Goal: Transaction & Acquisition: Register for event/course

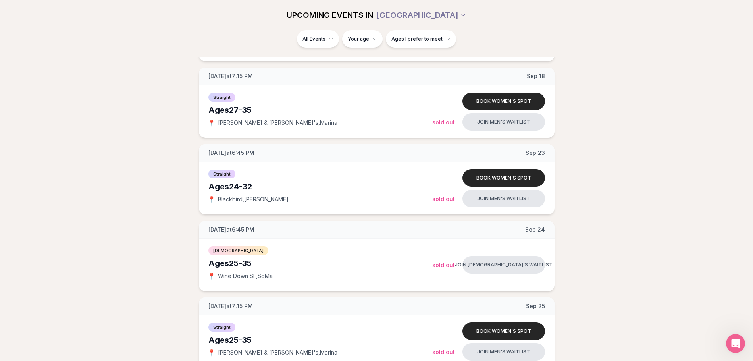
scroll to position [437, 0]
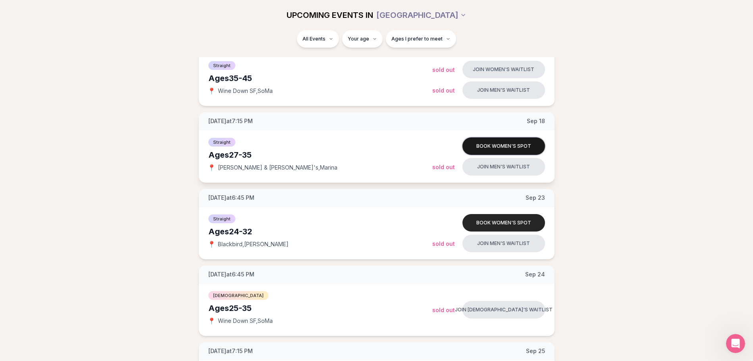
click at [503, 141] on button "Book women's spot" at bounding box center [504, 145] width 83 height 17
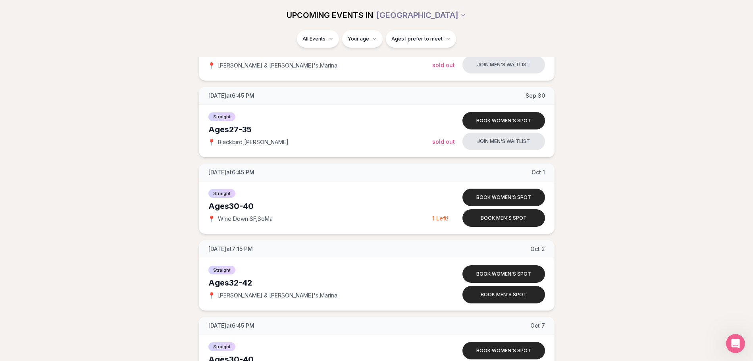
scroll to position [755, 0]
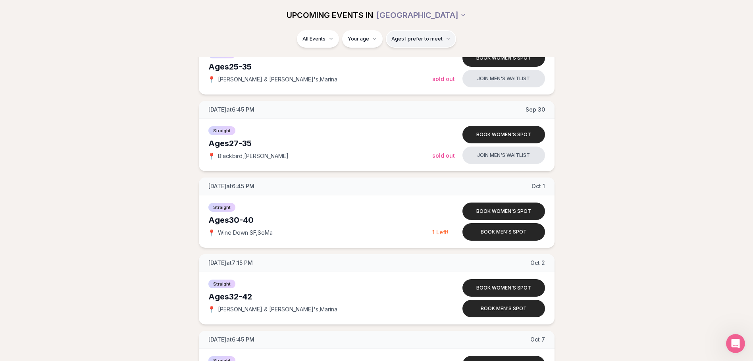
click at [416, 37] on span "Ages I prefer to meet" at bounding box center [417, 39] width 51 height 6
click at [409, 60] on div "Please enter your age first" at bounding box center [421, 61] width 70 height 14
click at [434, 62] on div "Please enter your age first" at bounding box center [421, 61] width 70 height 14
click at [442, 60] on div "Please enter your age first" at bounding box center [421, 61] width 70 height 14
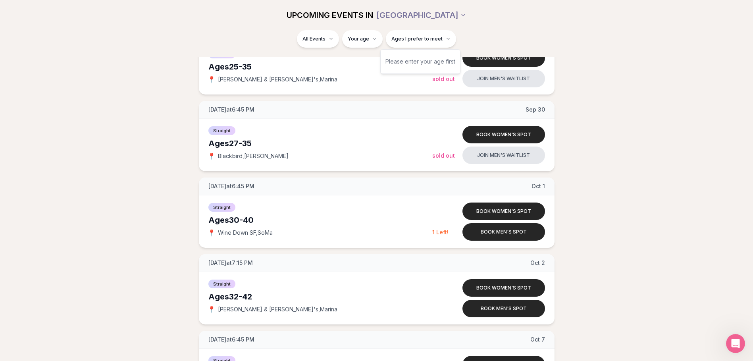
click at [415, 66] on div "Please enter your age first" at bounding box center [421, 61] width 70 height 14
click at [414, 61] on div "Please enter your age first" at bounding box center [421, 61] width 70 height 14
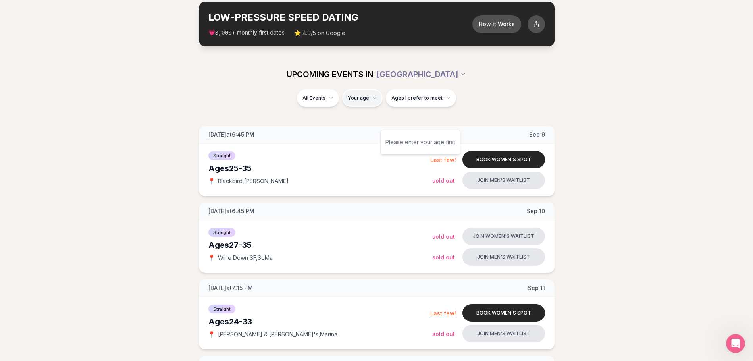
scroll to position [0, 0]
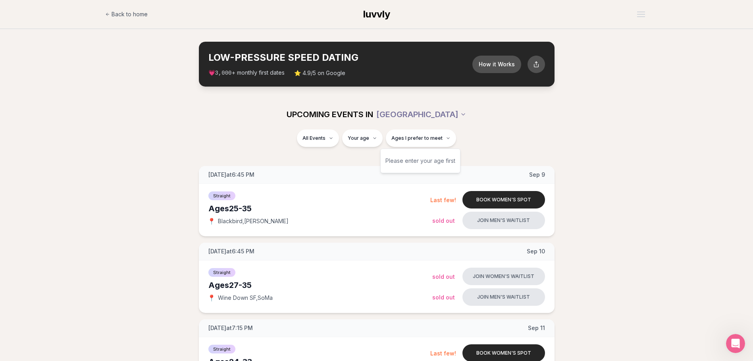
click at [417, 165] on div "Please enter your age first" at bounding box center [421, 161] width 70 height 14
click at [408, 162] on div "Please enter your age first" at bounding box center [421, 161] width 70 height 14
click at [391, 161] on div "Please enter your age first" at bounding box center [421, 161] width 70 height 14
click at [446, 140] on icon "button" at bounding box center [448, 138] width 5 height 5
click at [446, 139] on icon "button" at bounding box center [448, 138] width 5 height 5
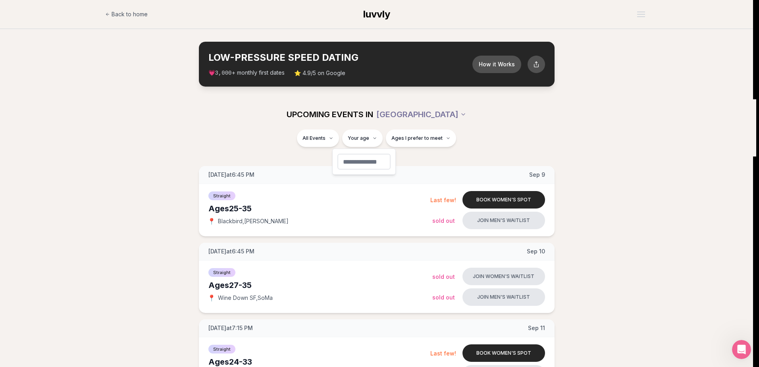
type input "**"
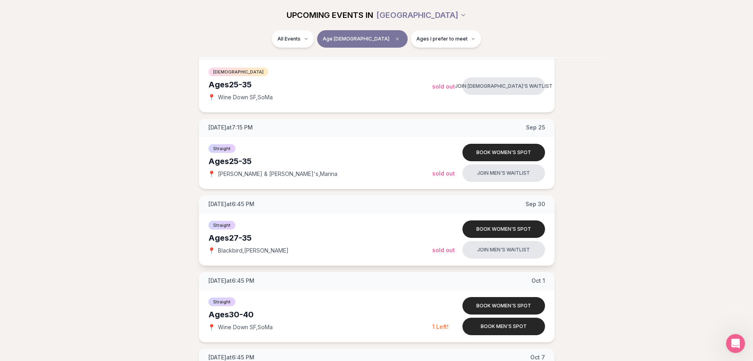
scroll to position [596, 0]
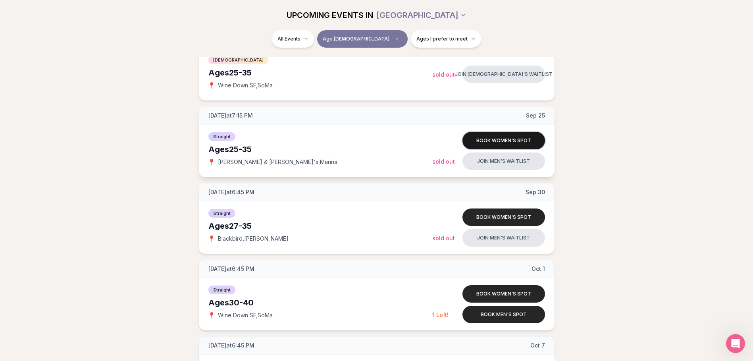
click at [486, 139] on button "Book women's spot" at bounding box center [504, 140] width 83 height 17
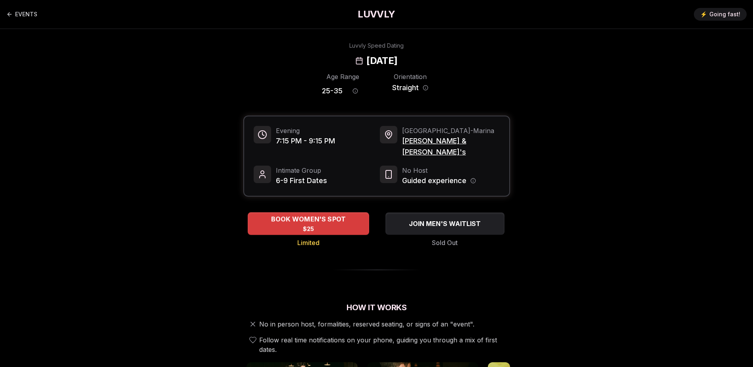
click at [279, 214] on span "BOOK WOMEN'S SPOT" at bounding box center [308, 219] width 78 height 10
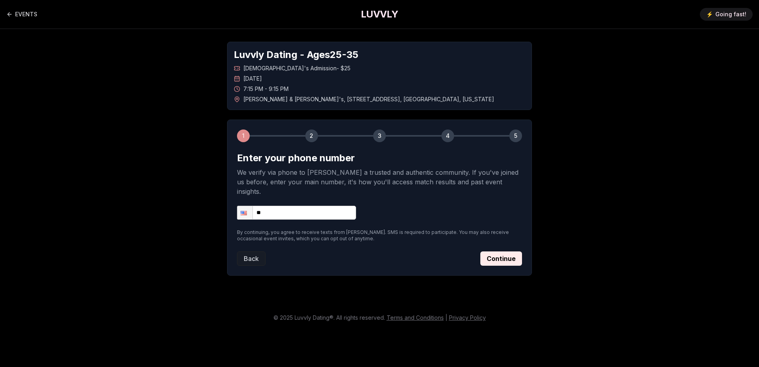
click at [282, 206] on input "**" at bounding box center [296, 213] width 119 height 14
type input "**********"
